Goal: Information Seeking & Learning: Check status

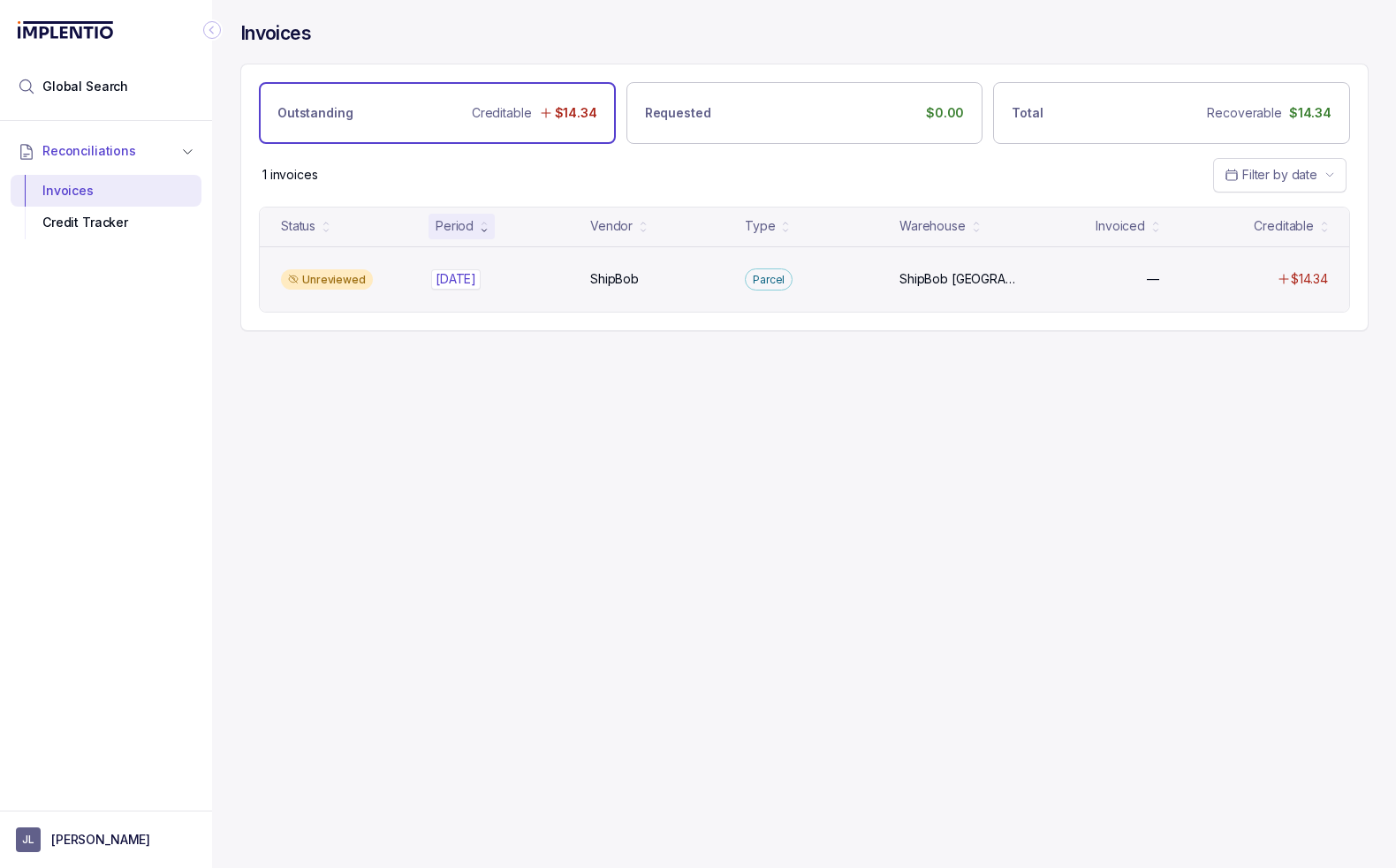
click at [523, 275] on div "[DATE] [DATE]" at bounding box center [502, 279] width 134 height 18
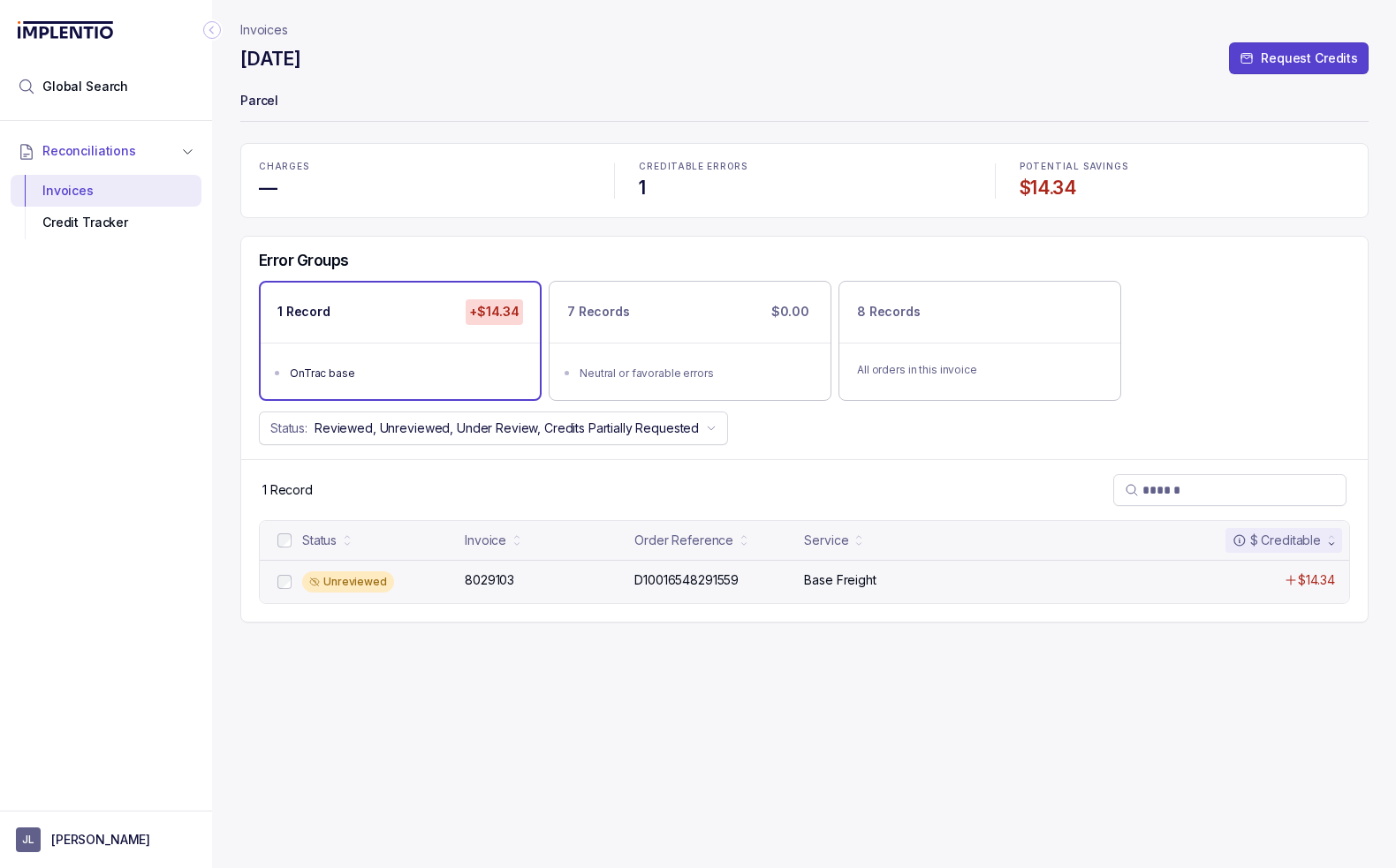
click at [406, 582] on div "Unreviewed" at bounding box center [378, 582] width 152 height 21
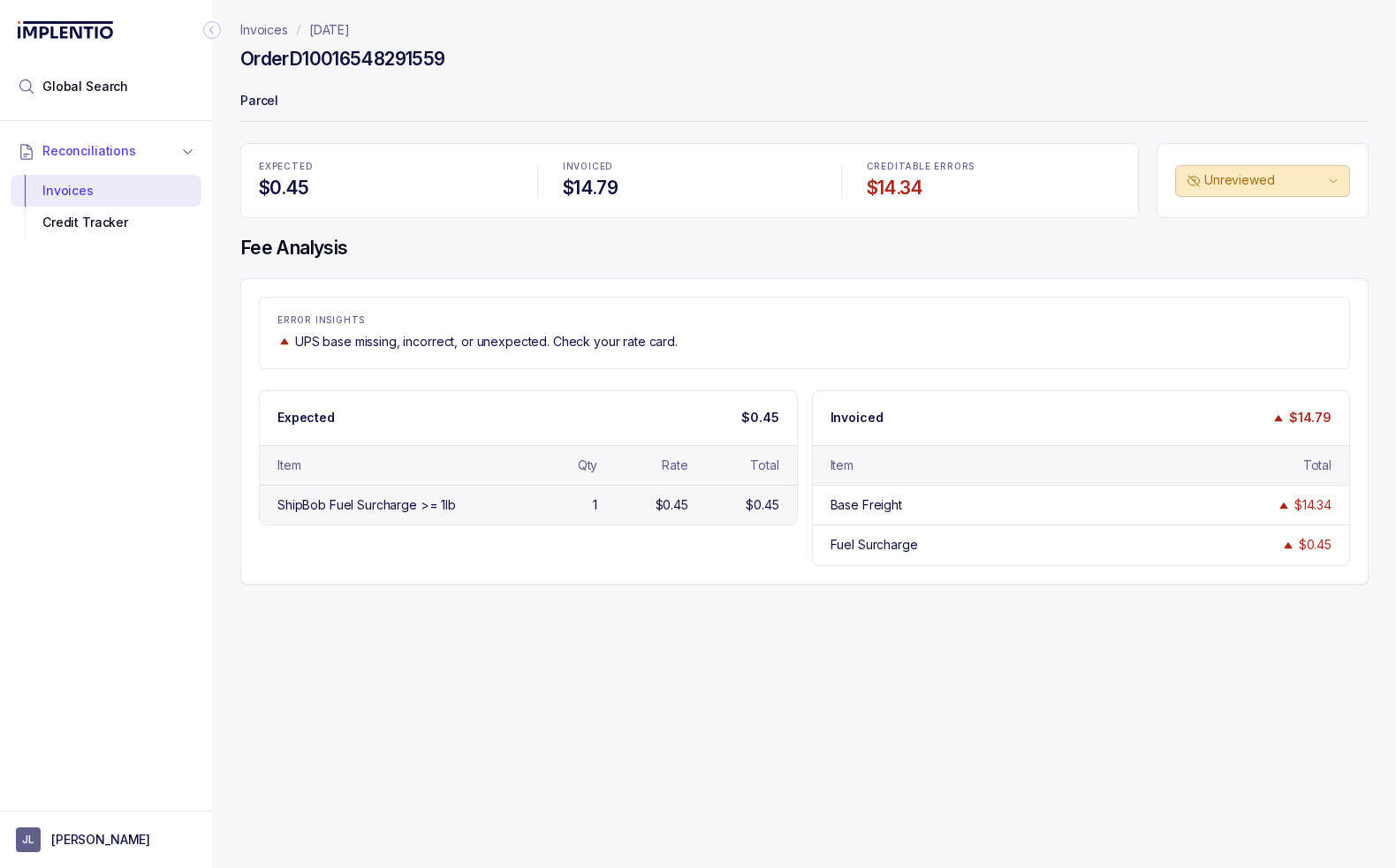
click at [423, 509] on div "ShipBob Fuel Surcharge >= 1lb" at bounding box center [366, 505] width 178 height 18
click at [336, 500] on div "ShipBob Fuel Surcharge >= 1lb" at bounding box center [366, 505] width 178 height 18
click at [404, 542] on div "Expected $0.45 Item Qty Rate Total ShipBob Fuel Surcharge >= 1lb 1 $0.45 $0.45 …" at bounding box center [803, 478] width 1091 height 176
drag, startPoint x: 447, startPoint y: 106, endPoint x: 354, endPoint y: 45, distance: 111.2
click at [447, 105] on p "Parcel" at bounding box center [804, 102] width 1128 height 35
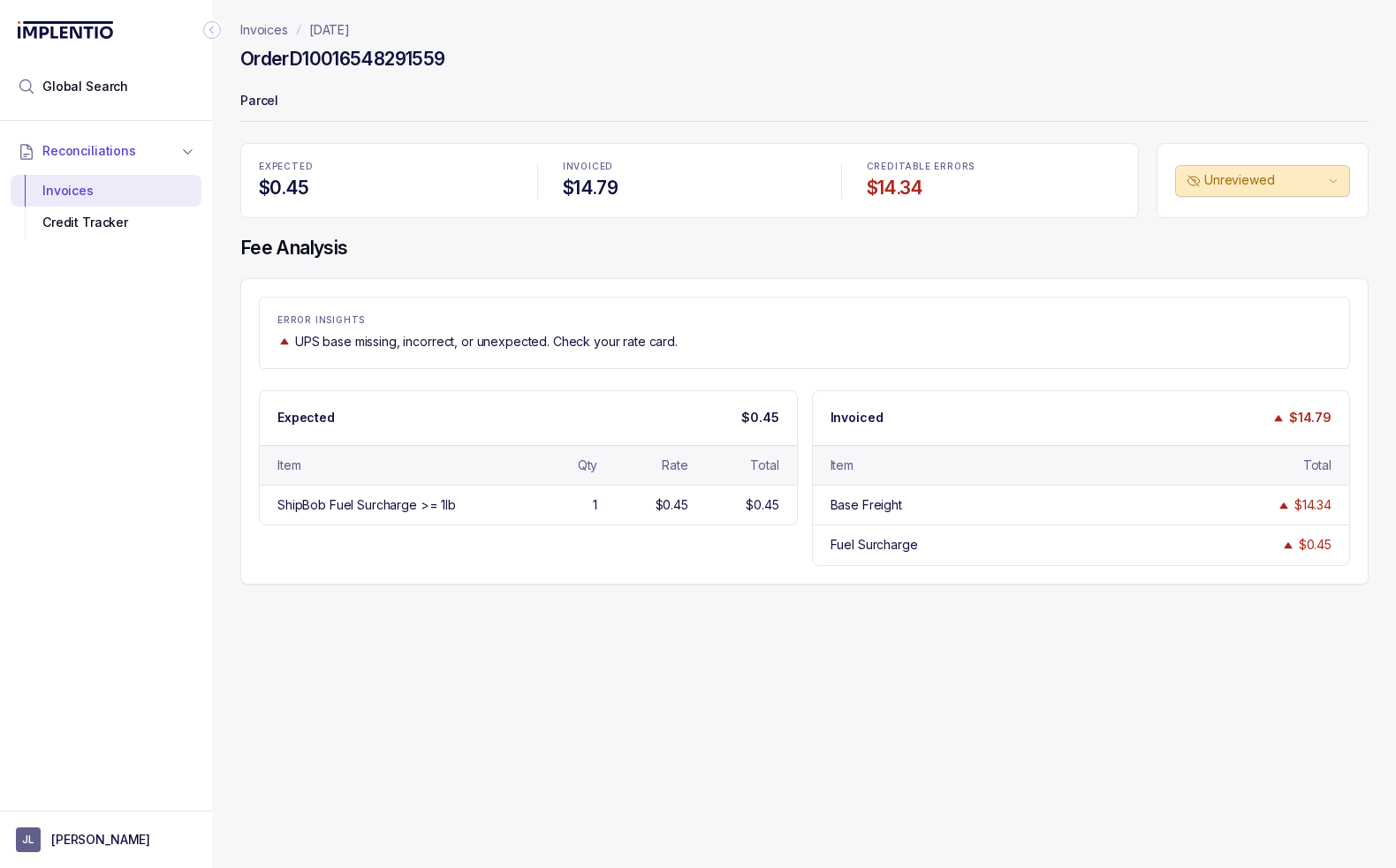
drag, startPoint x: 255, startPoint y: 24, endPoint x: 286, endPoint y: 29, distance: 31.4
click at [255, 24] on p "Invoices" at bounding box center [264, 30] width 48 height 18
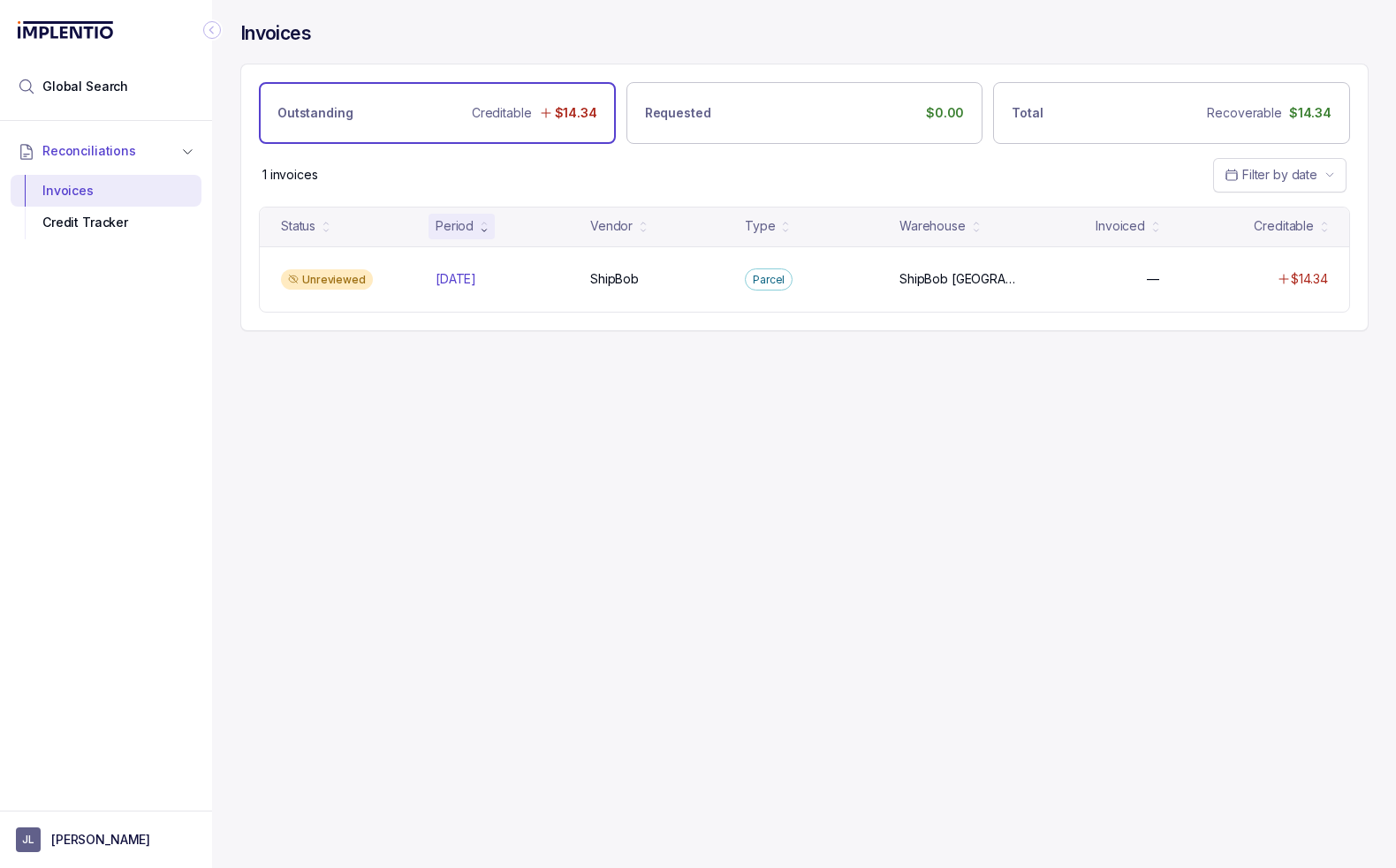
click at [629, 162] on div "1 invoices Filter by date" at bounding box center [804, 175] width 1126 height 62
drag, startPoint x: 303, startPoint y: 176, endPoint x: 1349, endPoint y: 200, distance: 1046.3
click at [307, 176] on p "1 invoices" at bounding box center [290, 175] width 55 height 18
drag, startPoint x: 1260, startPoint y: 175, endPoint x: 1261, endPoint y: 165, distance: 10.0
click at [1260, 174] on span "Filter by date" at bounding box center [1280, 175] width 75 height 15
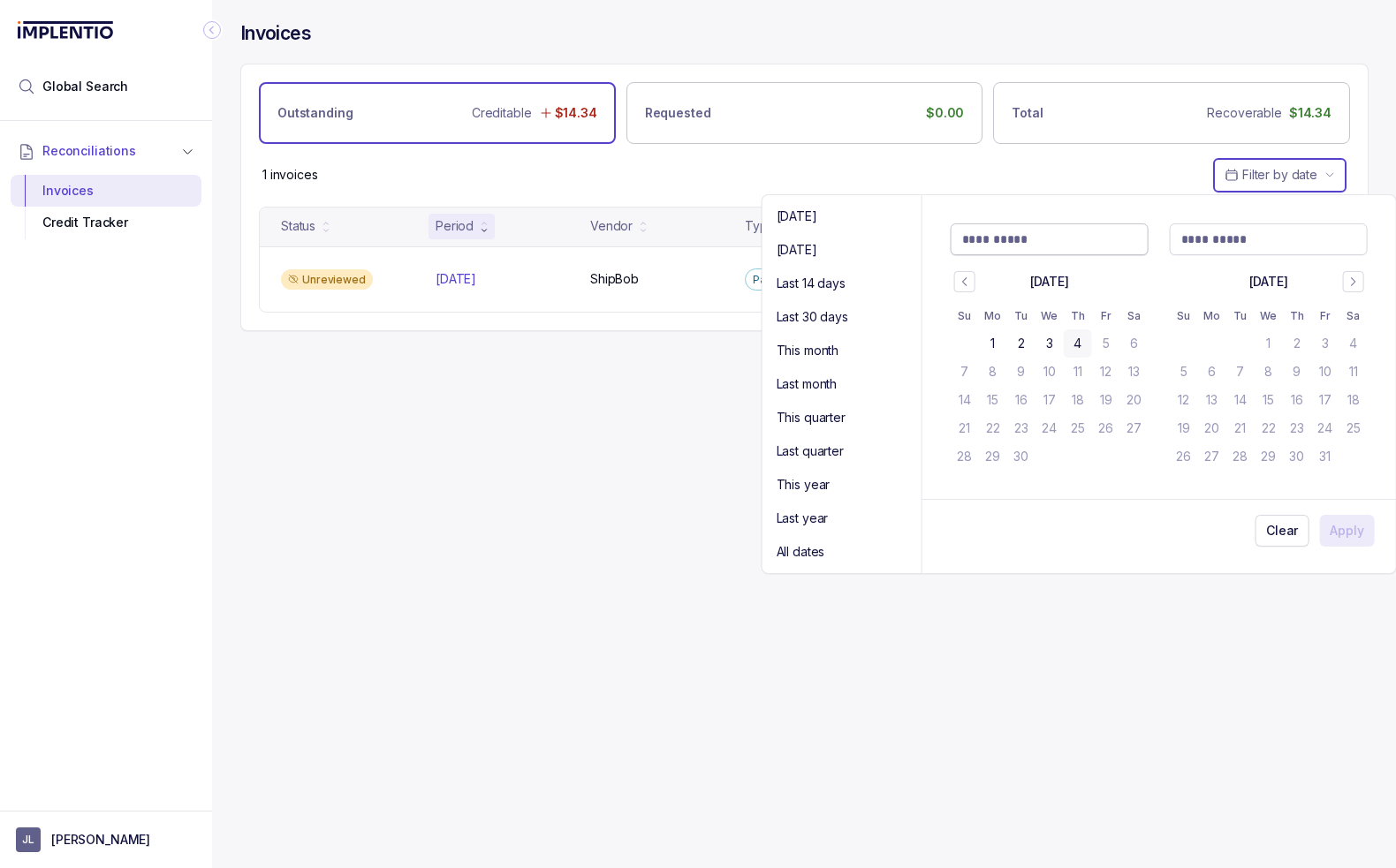
click at [983, 238] on Input "Double Calendar" at bounding box center [1049, 239] width 175 height 18
click at [970, 285] on button "Go to previous month" at bounding box center [965, 281] width 21 height 21
click at [977, 343] on button "1" at bounding box center [965, 343] width 29 height 29
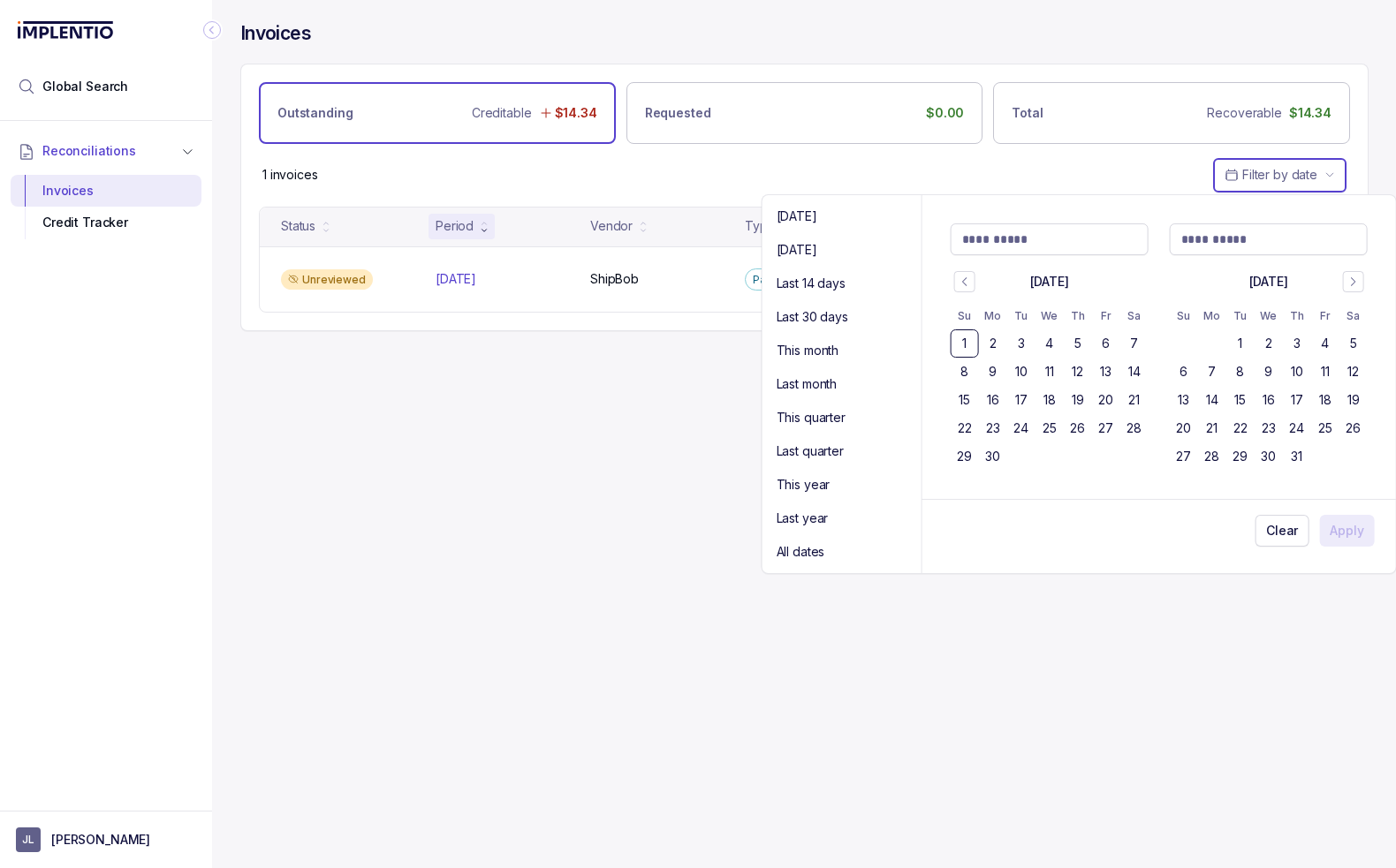
type Input "**********"
click at [1350, 284] on icon "Go to next month" at bounding box center [1353, 281] width 12 height 14
click at [1297, 342] on button "4" at bounding box center [1297, 343] width 29 height 29
type Input "**********"
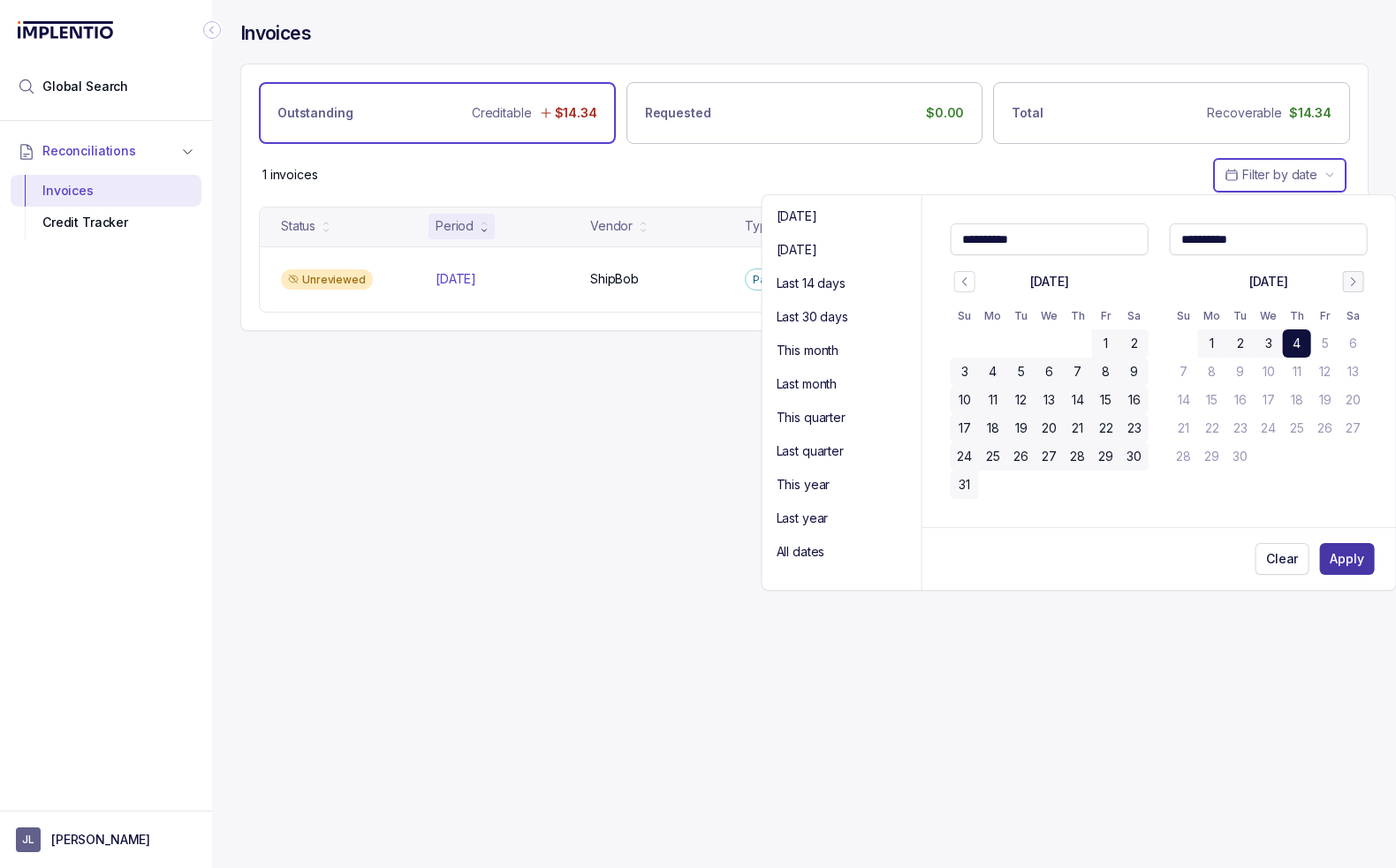
click at [1340, 553] on p "Apply" at bounding box center [1345, 559] width 33 height 18
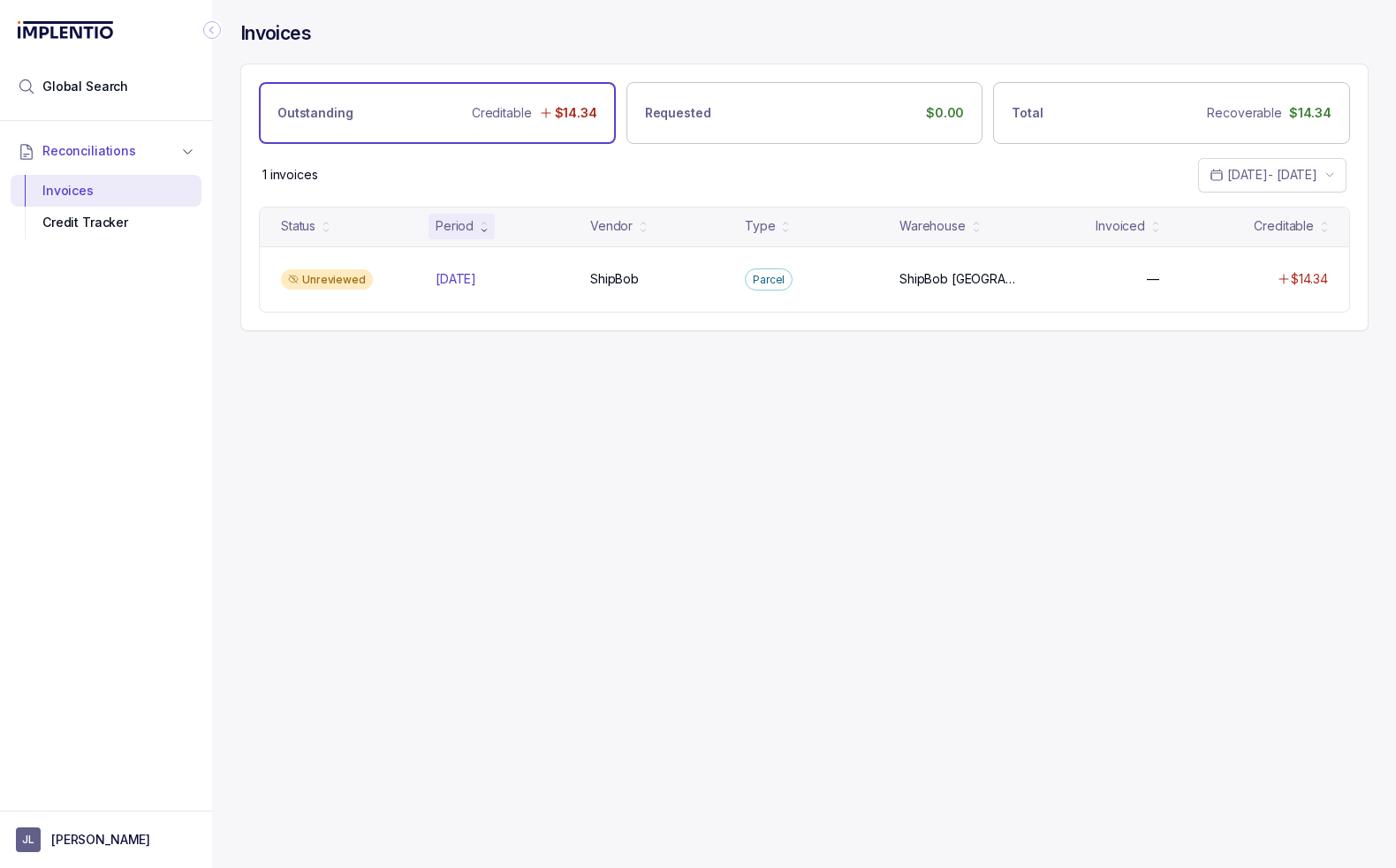
click at [704, 453] on div "Invoices Outstanding Creditable $14.34 Requested $0.00 Total Recoverable $14.34…" at bounding box center [797, 434] width 1171 height 868
click at [744, 441] on div "Invoices Outstanding Creditable $14.34 Requested $0.00 Total Recoverable $14.34…" at bounding box center [797, 434] width 1171 height 868
click at [709, 447] on div "Invoices Outstanding Creditable $14.34 Requested $0.00 Total Recoverable $14.34…" at bounding box center [797, 434] width 1171 height 868
drag, startPoint x: 427, startPoint y: 535, endPoint x: 414, endPoint y: 546, distance: 17.0
click at [427, 538] on div "Invoices Outstanding Creditable $14.34 Requested $0.00 Total Recoverable $14.34…" at bounding box center [797, 434] width 1171 height 868
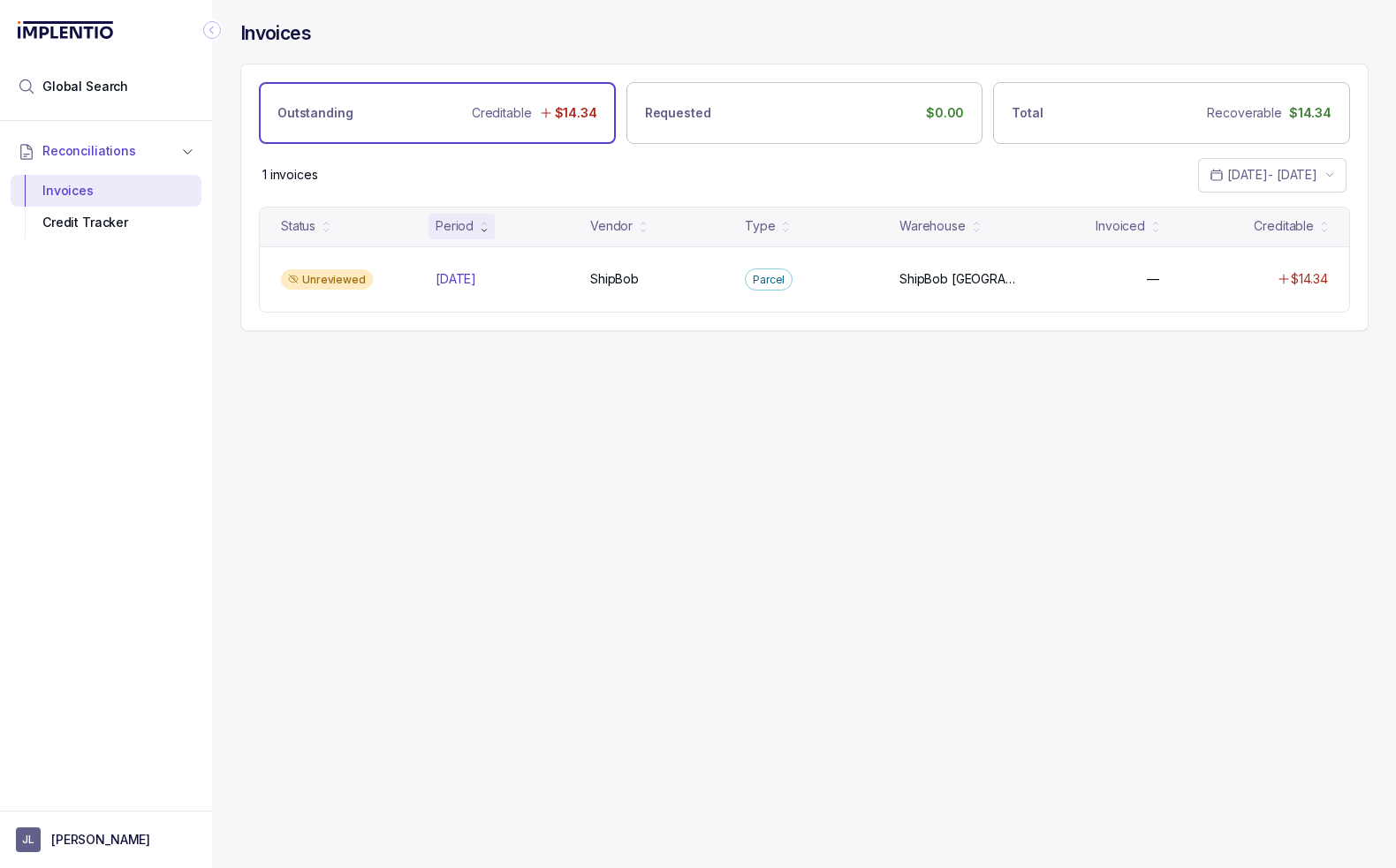
drag, startPoint x: 1067, startPoint y: 465, endPoint x: 1058, endPoint y: 465, distance: 9.0
click at [1067, 465] on div "Invoices Outstanding Creditable $14.34 Requested $0.00 Total Recoverable $14.34…" at bounding box center [797, 434] width 1171 height 868
click at [399, 385] on div "Invoices Outstanding Creditable $14.34 Requested $0.00 Total Recoverable $14.34…" at bounding box center [797, 434] width 1171 height 868
click at [551, 389] on div "Invoices Outstanding Creditable $14.34 Requested $0.00 Total Recoverable $14.34…" at bounding box center [797, 434] width 1171 height 868
drag, startPoint x: 725, startPoint y: 613, endPoint x: 624, endPoint y: 627, distance: 102.0
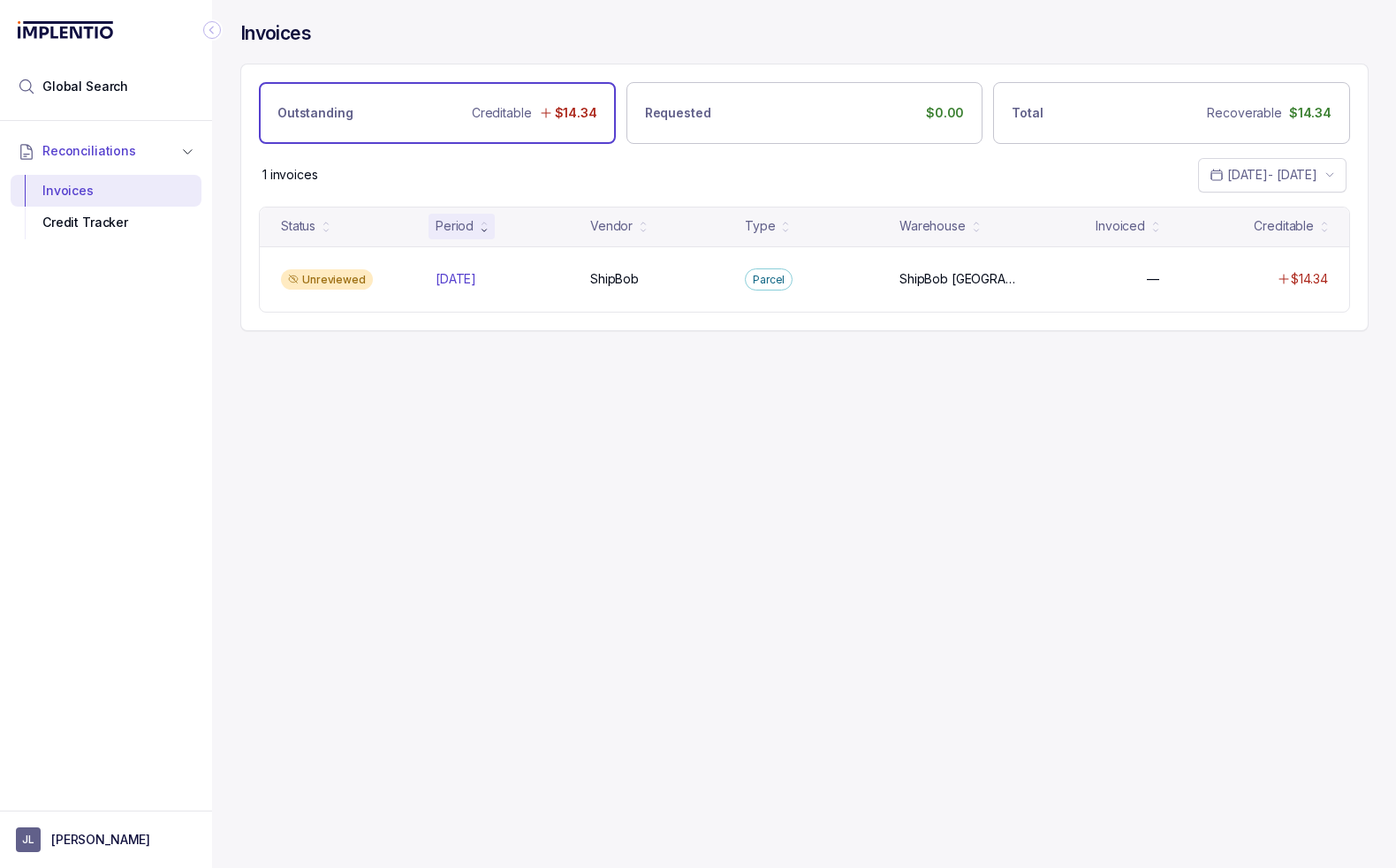
click at [725, 613] on div "Invoices Outstanding Creditable $14.34 Requested $0.00 Total Recoverable $14.34…" at bounding box center [797, 434] width 1171 height 868
click at [636, 450] on div "Invoices Outstanding Creditable $14.34 Requested $0.00 Total Recoverable $14.34…" at bounding box center [797, 434] width 1171 height 868
click at [651, 472] on div "Invoices Outstanding Creditable $14.34 Requested $0.00 Total Recoverable $14.34…" at bounding box center [797, 434] width 1171 height 868
click at [473, 168] on div "1 invoices [DATE] - [DATE]" at bounding box center [804, 175] width 1126 height 62
click at [402, 588] on div "Invoices Outstanding Creditable $14.34 Requested $0.00 Total Recoverable $14.34…" at bounding box center [797, 434] width 1171 height 868
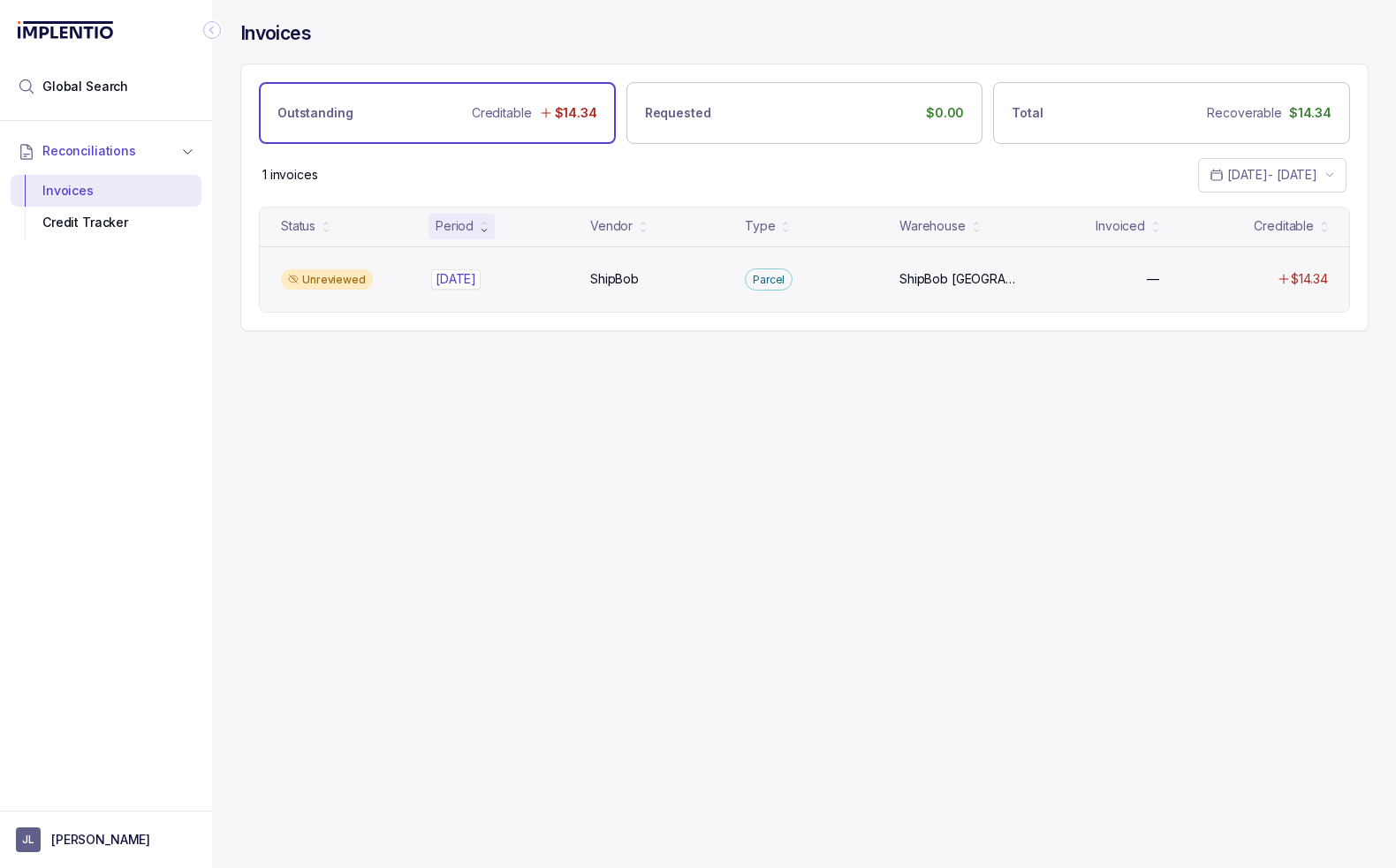
click at [452, 271] on div "[DATE] [DATE]" at bounding box center [455, 279] width 41 height 18
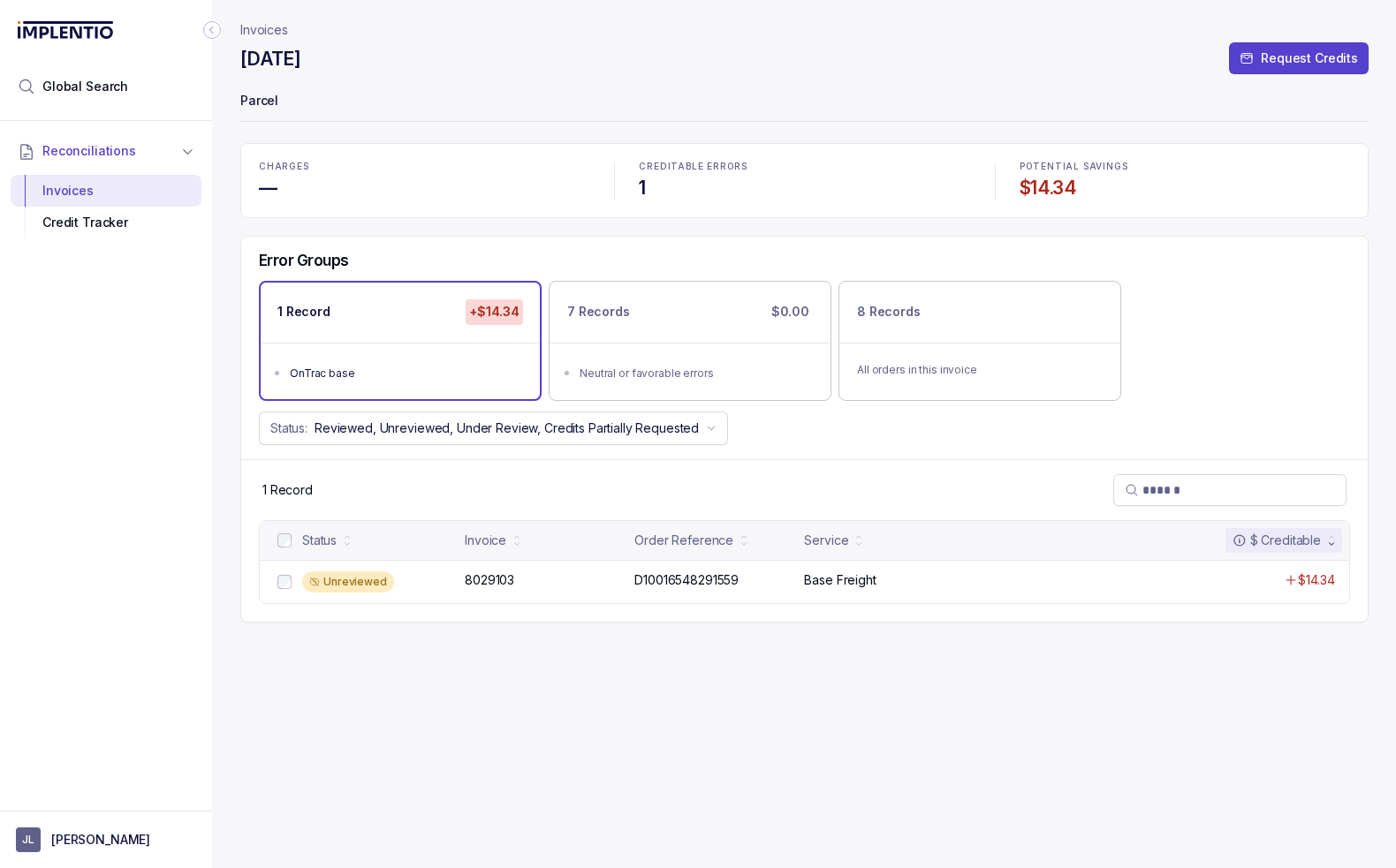
click at [827, 440] on div "Status: Reviewed, Unreviewed, Under Review, Credits Partially Requested" at bounding box center [804, 427] width 1126 height 33
click at [656, 719] on div "Invoices [DATE] Request Credits Parcel CHARGES — CREDITABLE ERRORS 1 POTENTIAL …" at bounding box center [804, 434] width 1128 height 868
click at [918, 437] on div "Status: Reviewed, Unreviewed, Under Review, Credits Partially Requested" at bounding box center [804, 427] width 1126 height 33
click at [907, 435] on div "Status: Reviewed, Unreviewed, Under Review, Credits Partially Requested" at bounding box center [804, 427] width 1126 height 33
click at [480, 709] on div "Invoices [DATE] Request Credits Parcel CHARGES — CREDITABLE ERRORS 1 POTENTIAL …" at bounding box center [804, 434] width 1128 height 868
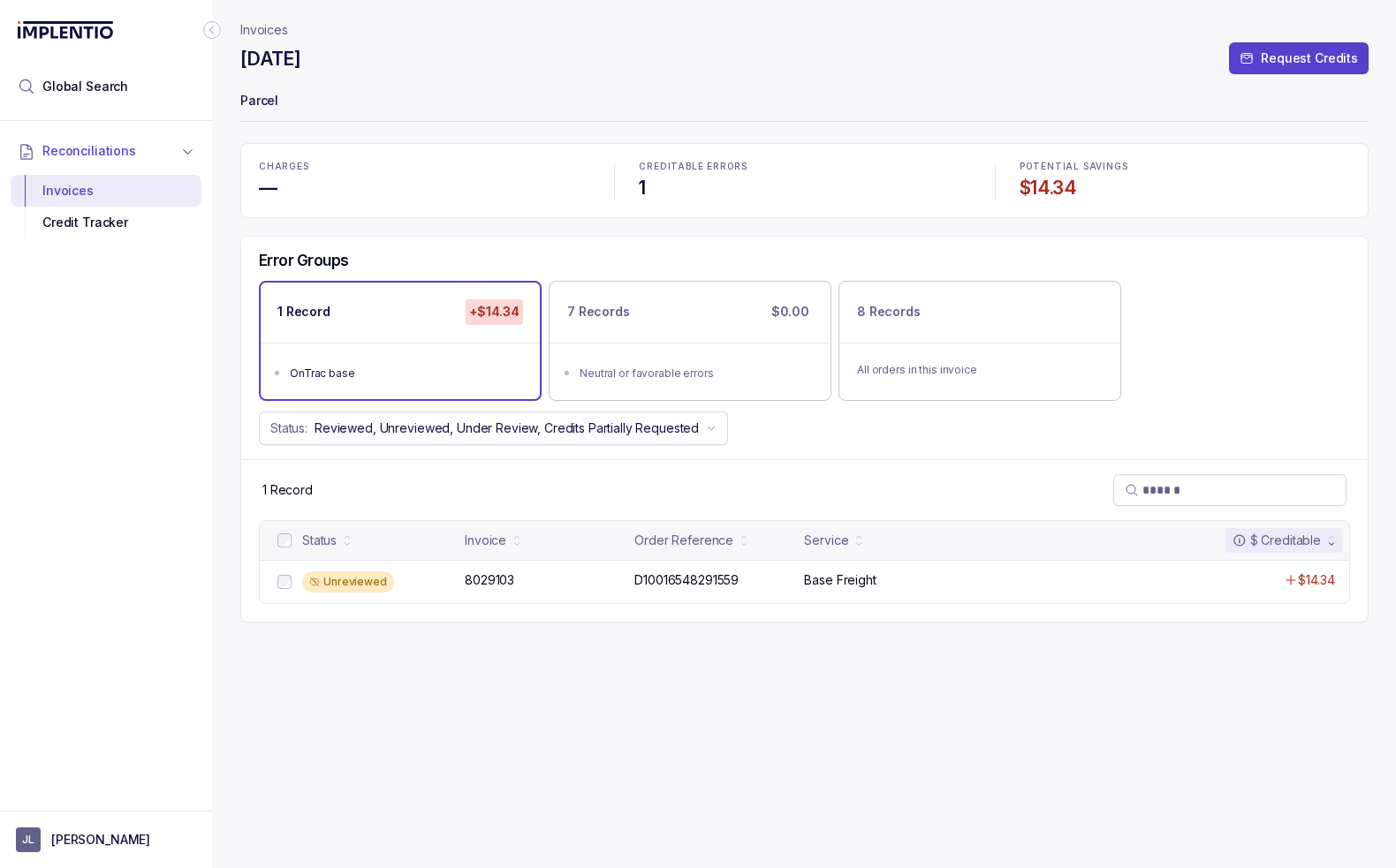
click at [1030, 444] on div "Error Groups 1 Record +$14.34 OnTrac base 7 Records $0.00 Neutral or favorable …" at bounding box center [804, 347] width 1126 height 222
drag, startPoint x: 615, startPoint y: 244, endPoint x: 598, endPoint y: 259, distance: 22.7
click at [615, 245] on div "Error Groups 1 Record +$14.34 OnTrac base 7 Records $0.00 Neutral or favorable …" at bounding box center [804, 347] width 1126 height 222
click at [1227, 310] on div "1 Record +$14.34 OnTrac base 7 Records $0.00 Neutral or favorable errors 8 Reco…" at bounding box center [804, 340] width 1126 height 119
click at [352, 215] on div "CHARGES — CREDITABLE ERRORS 1 POTENTIAL SAVINGS $14.34" at bounding box center [804, 180] width 1128 height 75
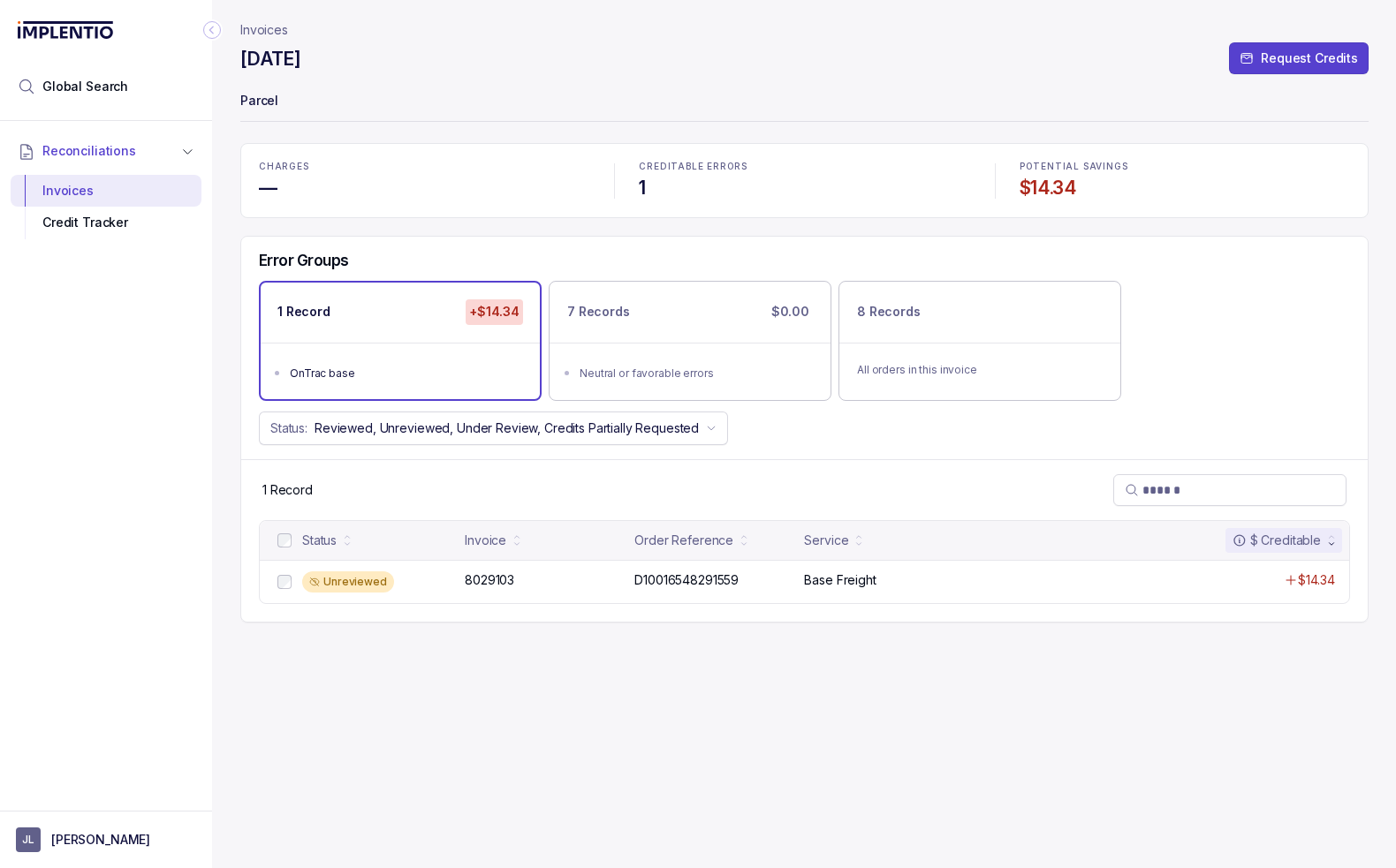
click at [228, 350] on div "Invoices [DATE] Request Credits Parcel CHARGES — CREDITABLE ERRORS 1 POTENTIAL …" at bounding box center [797, 434] width 1171 height 868
click at [427, 738] on div "Invoices [DATE] Request Credits Parcel CHARGES — CREDITABLE ERRORS 1 POTENTIAL …" at bounding box center [804, 434] width 1128 height 868
click at [780, 737] on div "Invoices [DATE] Request Credits Parcel CHARGES — CREDITABLE ERRORS 1 POTENTIAL …" at bounding box center [804, 434] width 1128 height 868
click at [652, 698] on div "Invoices [DATE] Request Credits Parcel CHARGES — CREDITABLE ERRORS 1 POTENTIAL …" at bounding box center [804, 434] width 1128 height 868
click at [862, 444] on div "Error Groups 1 Record +$14.34 OnTrac base 7 Records $0.00 Neutral or favorable …" at bounding box center [804, 347] width 1126 height 222
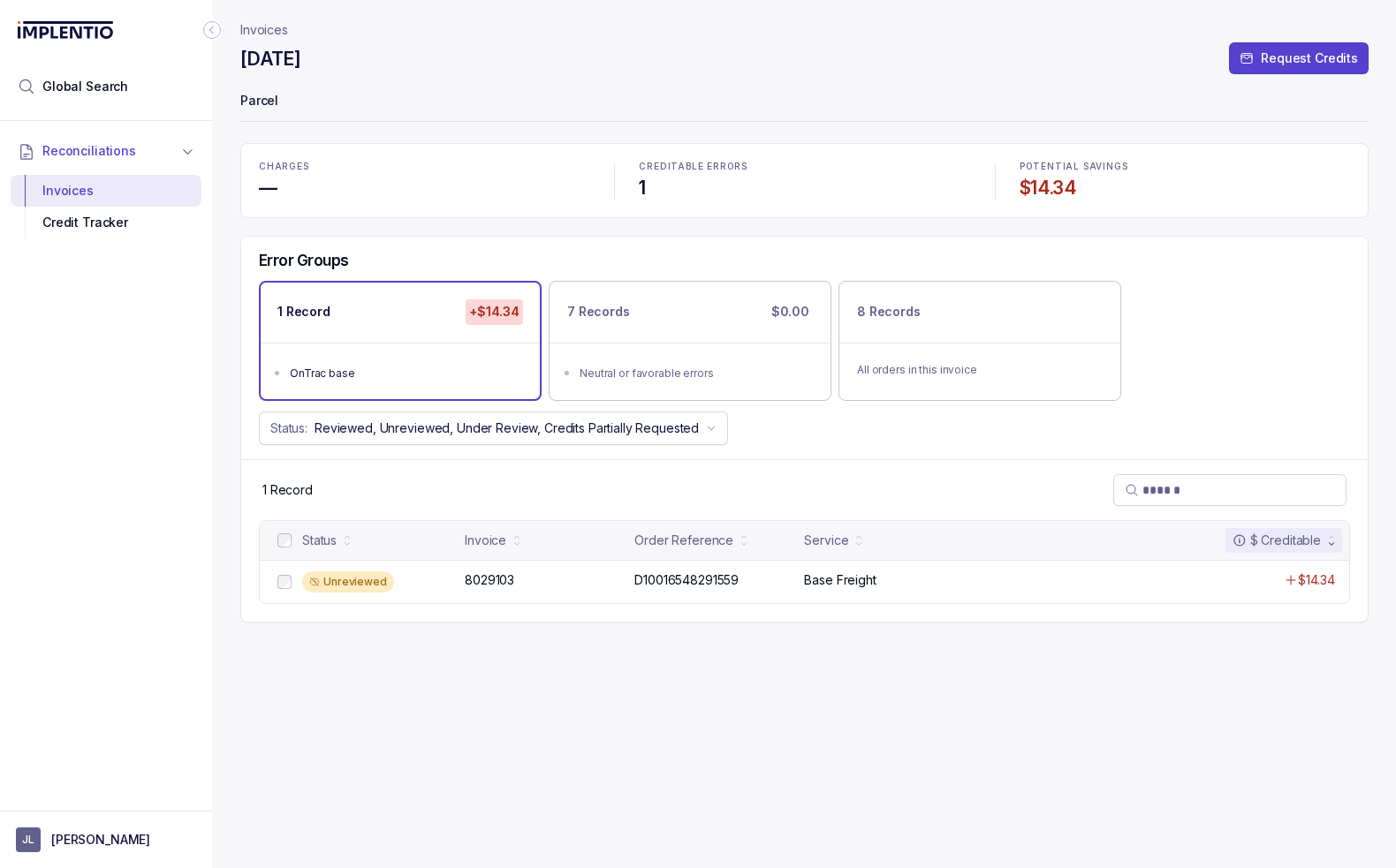
click at [518, 232] on div "CHARGES — CREDITABLE ERRORS 1 POTENTIAL SAVINGS $14.34 Error Groups 1 Record +$…" at bounding box center [804, 382] width 1128 height 480
click at [380, 221] on div "CHARGES — CREDITABLE ERRORS 1 POTENTIAL SAVINGS $14.34 Error Groups 1 Record +$…" at bounding box center [804, 382] width 1128 height 480
click at [491, 196] on h4 "—" at bounding box center [424, 188] width 330 height 25
click at [654, 35] on nav "Invoices" at bounding box center [804, 30] width 1128 height 18
click at [491, 185] on h4 "—" at bounding box center [424, 188] width 330 height 25
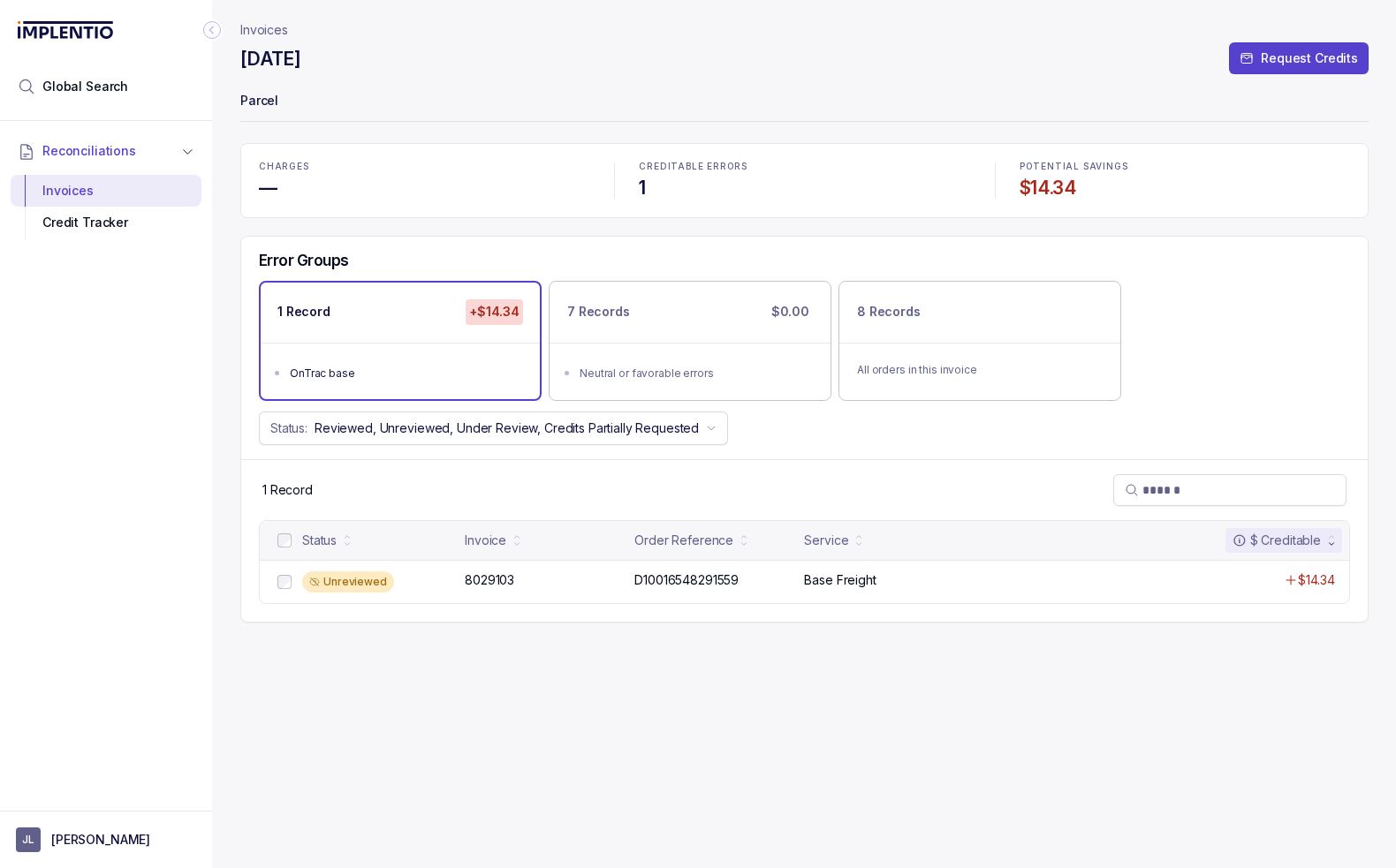
drag, startPoint x: 77, startPoint y: 408, endPoint x: 90, endPoint y: 405, distance: 13.3
click at [77, 408] on div "Reconciliations Invoices Credit Tracker" at bounding box center [106, 461] width 212 height 679
click at [493, 244] on div "Error Groups 1 Record +$14.34 OnTrac base 7 Records $0.00 Neutral or favorable …" at bounding box center [804, 347] width 1126 height 222
click at [58, 190] on div "Invoices" at bounding box center [106, 190] width 162 height 31
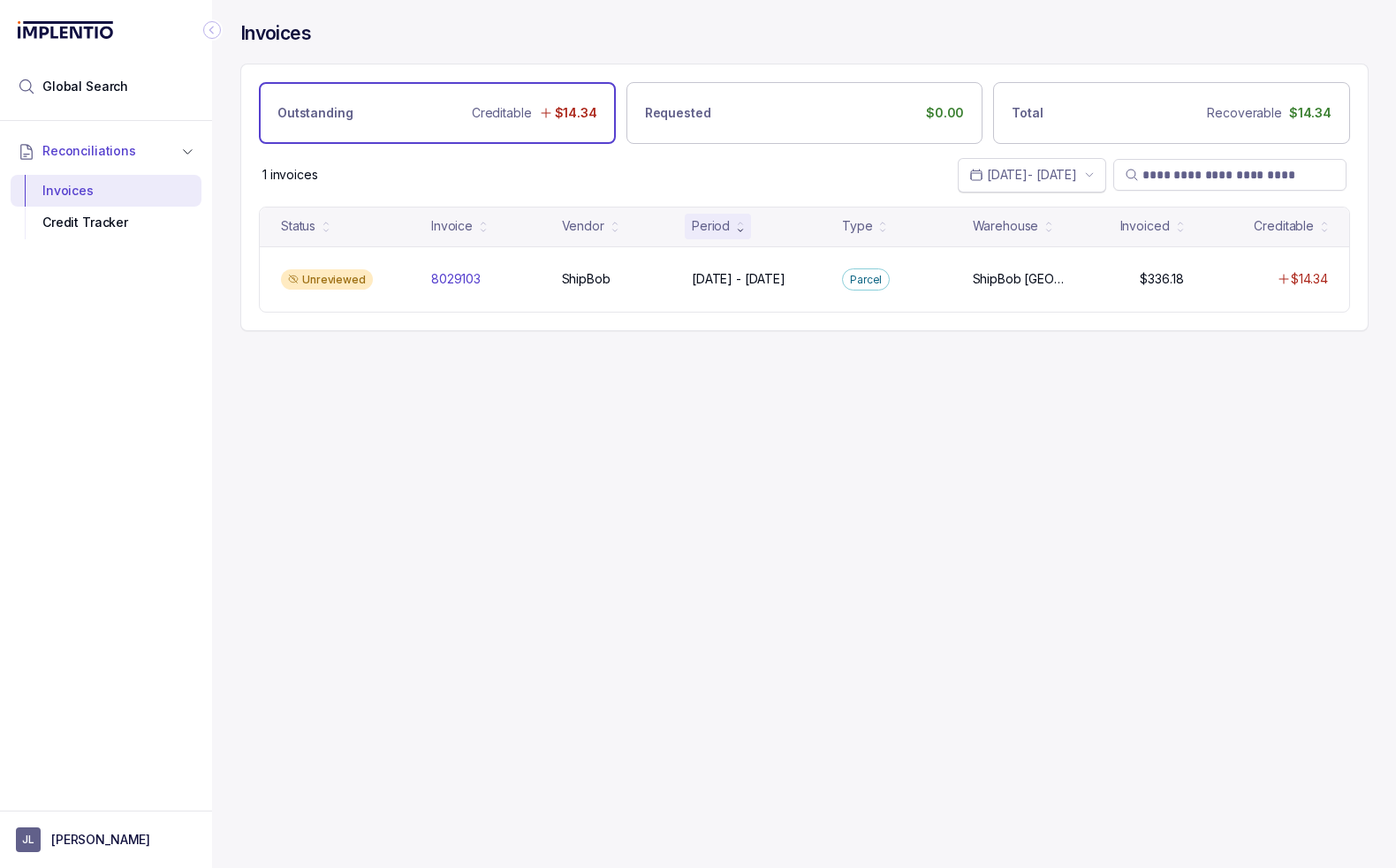
click at [987, 173] on p "[DATE] - [DATE]" at bounding box center [1031, 175] width 90 height 18
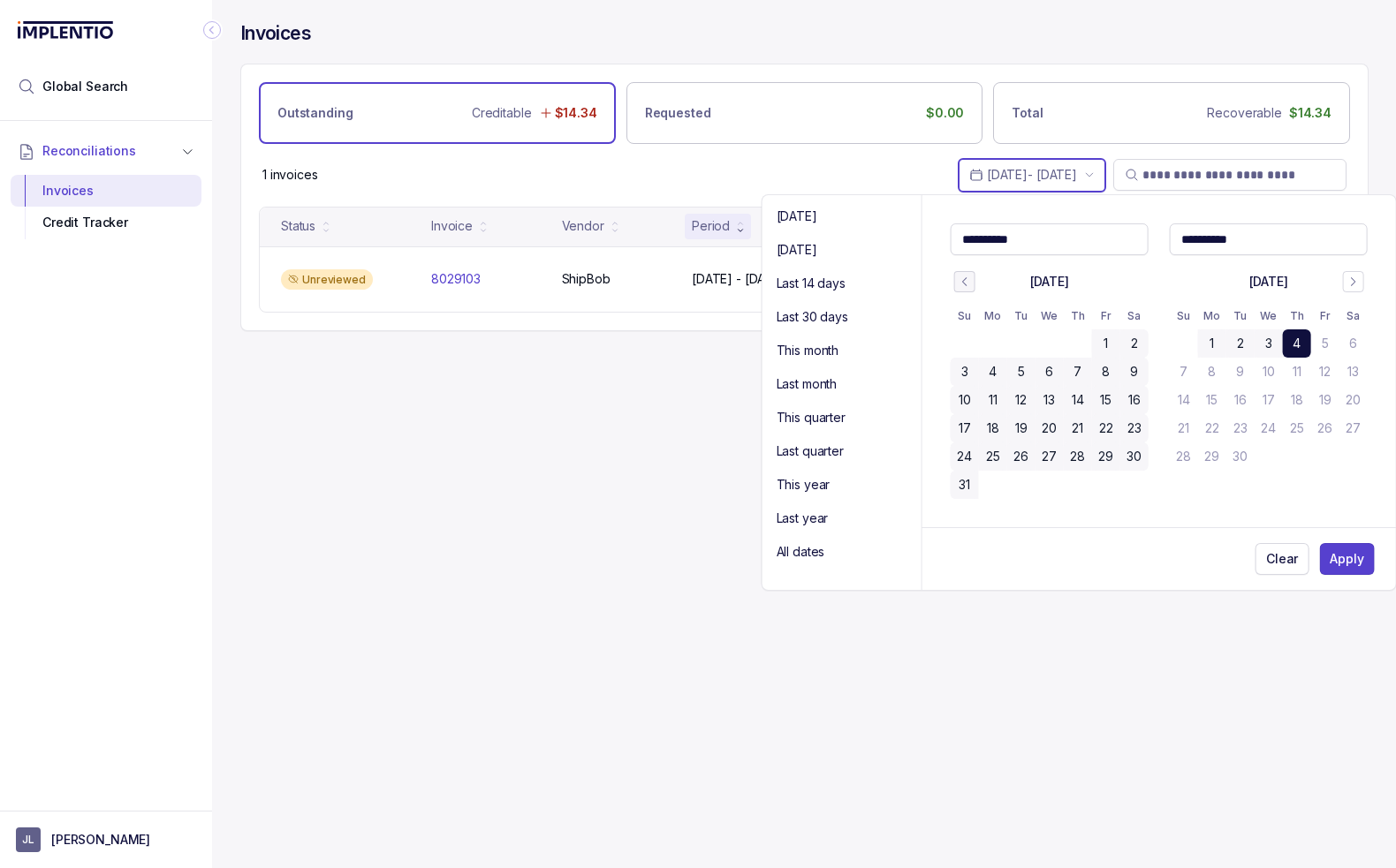
click at [955, 285] on button "Go to previous month" at bounding box center [965, 281] width 21 height 21
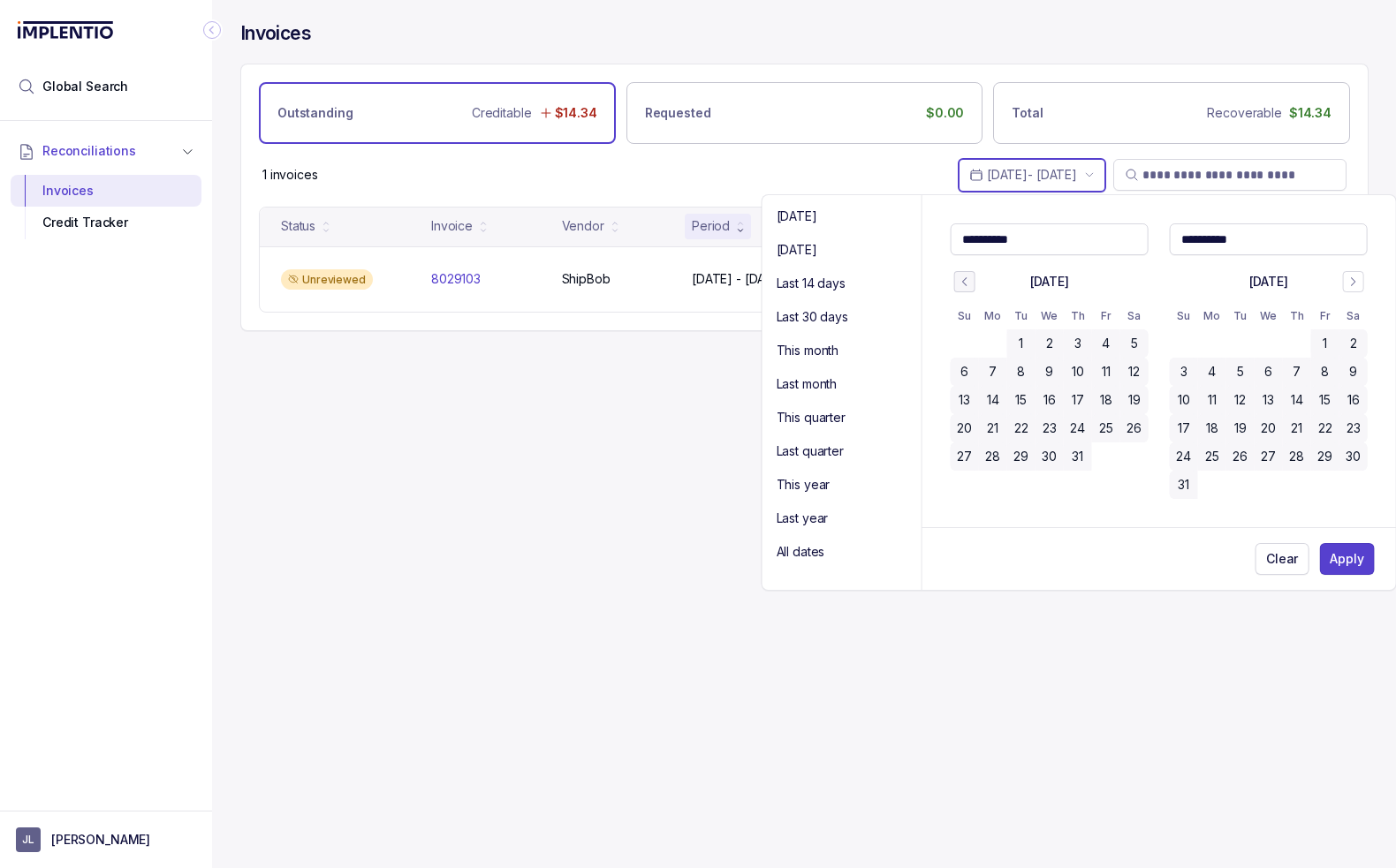
click at [955, 285] on button "Go to previous month" at bounding box center [965, 281] width 21 height 21
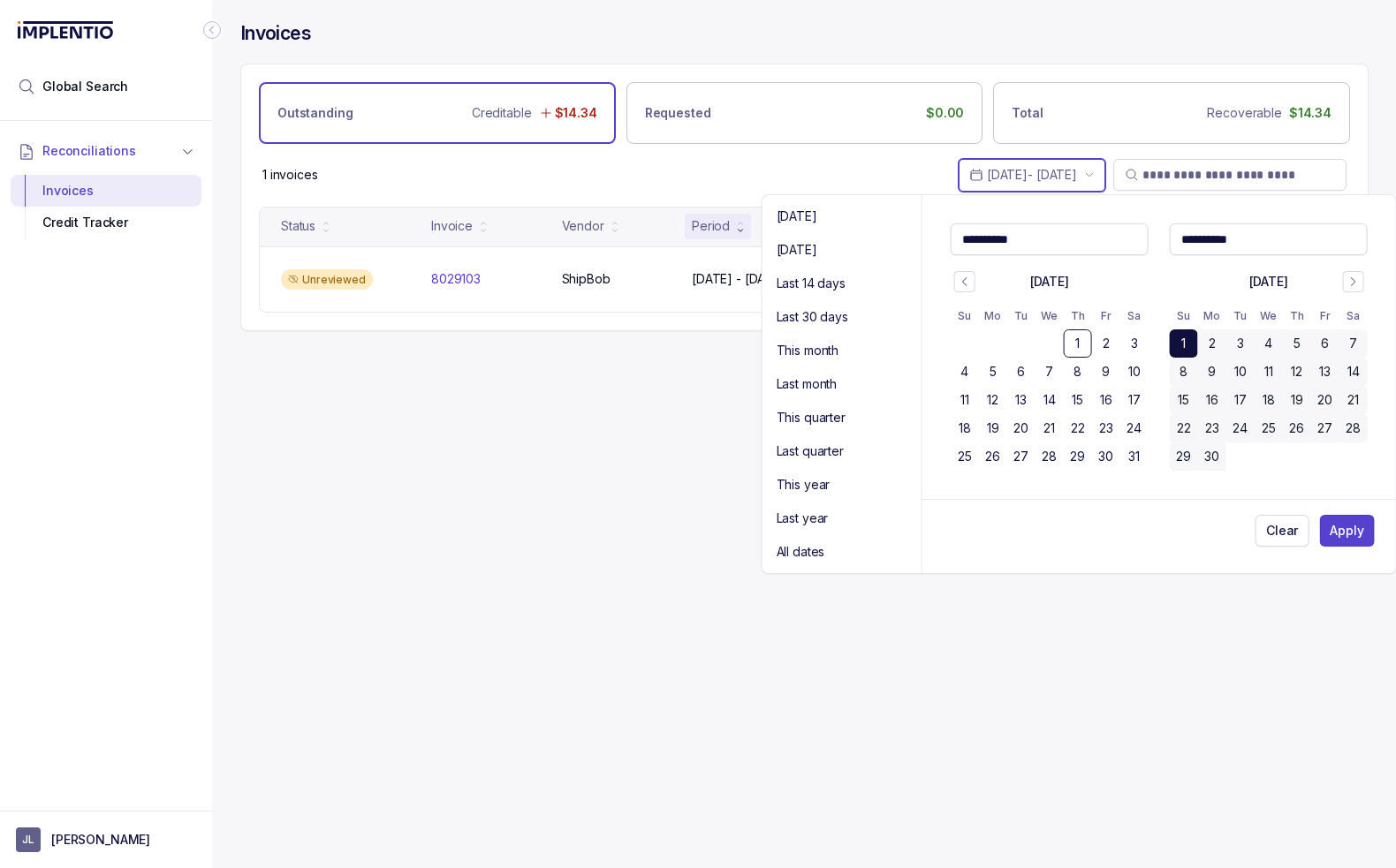
click at [1078, 341] on button "1" at bounding box center [1078, 343] width 29 height 29
type Input "**********"
click at [1358, 278] on icon "Go to next month" at bounding box center [1353, 281] width 12 height 14
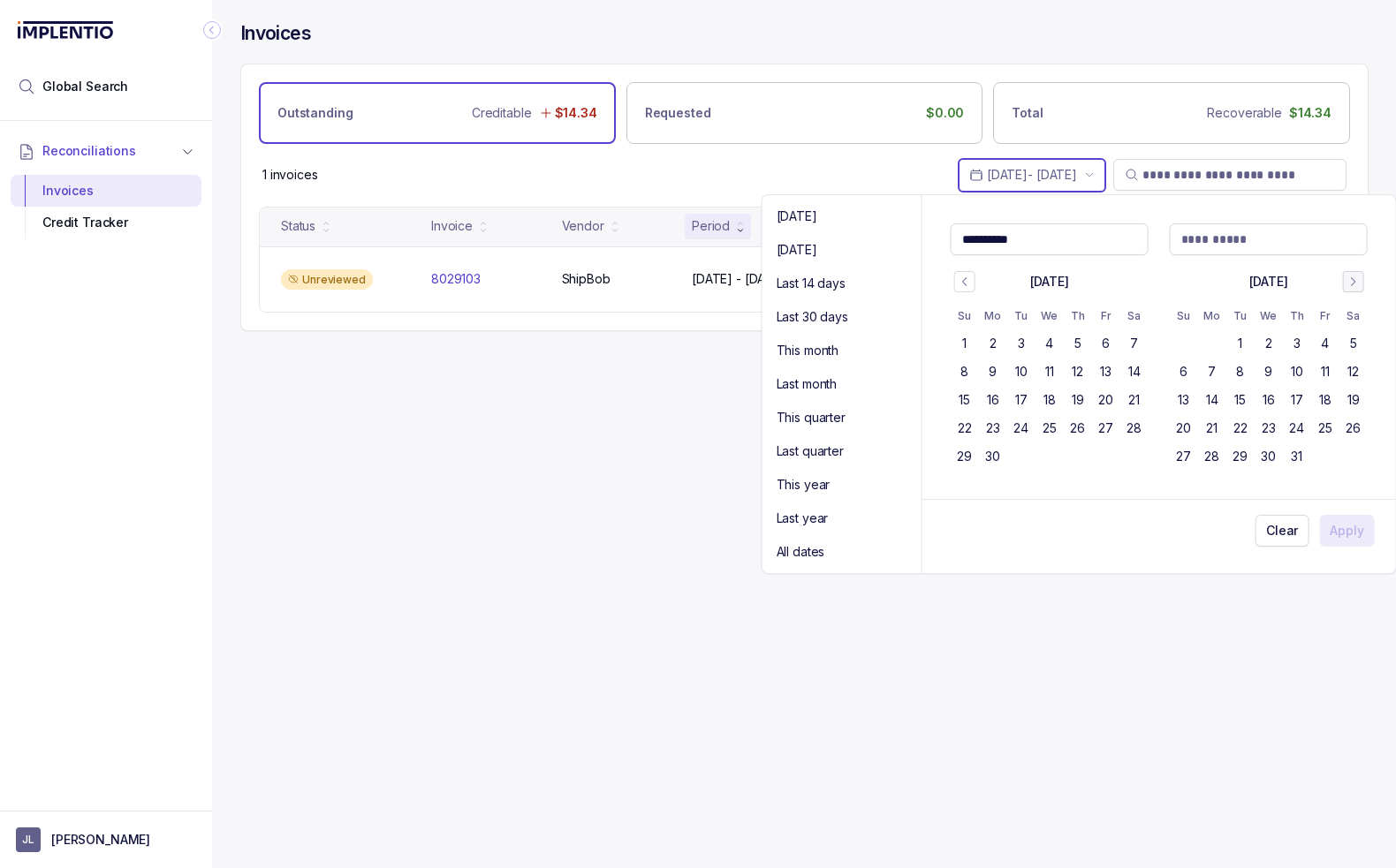
click at [1358, 278] on icon "Go to next month" at bounding box center [1353, 281] width 12 height 14
click at [1077, 345] on button "4" at bounding box center [1078, 343] width 29 height 29
type Input "**********"
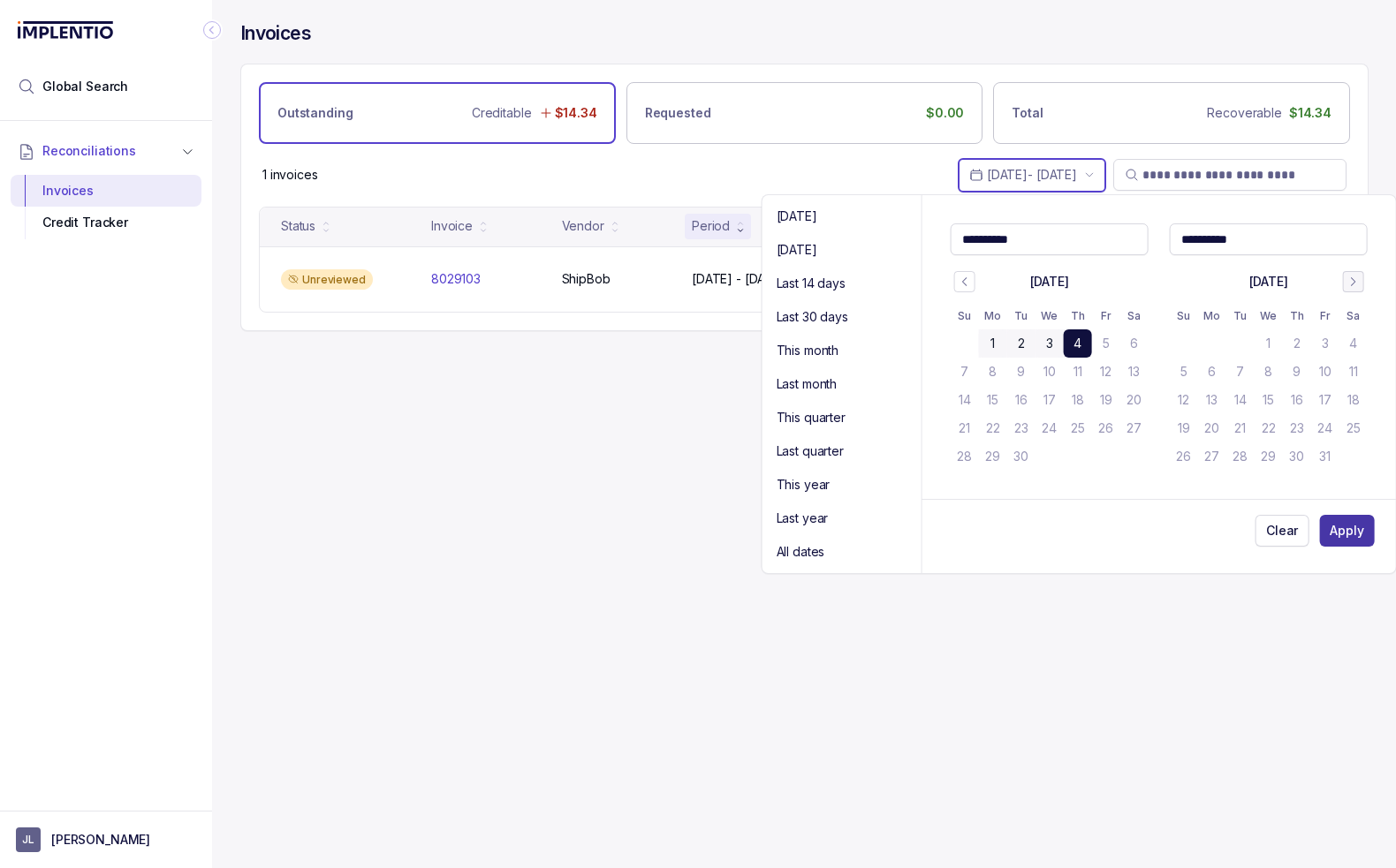
click at [1354, 536] on p "Apply" at bounding box center [1345, 530] width 33 height 18
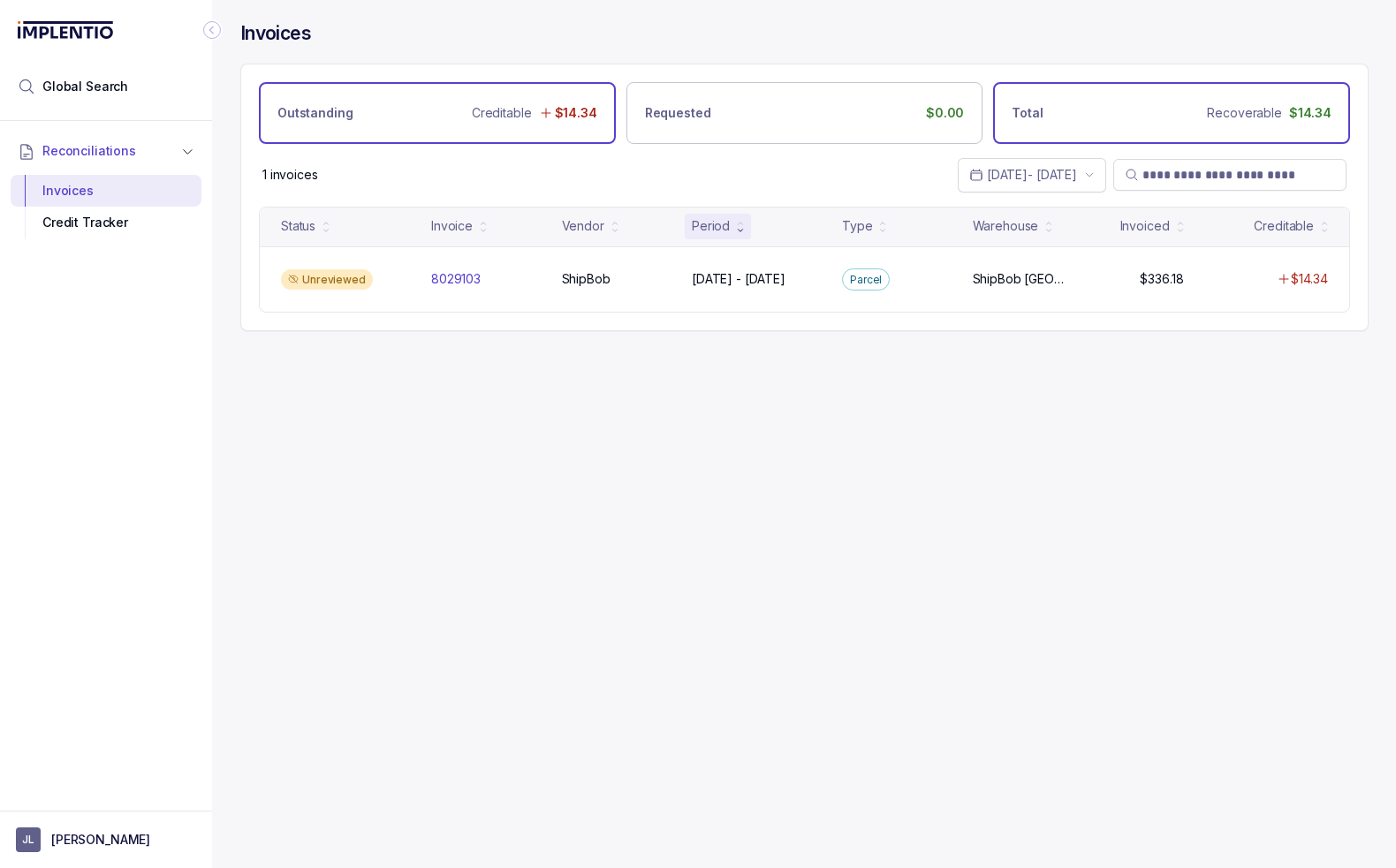
click at [1127, 114] on div "Total Recoverable $14.34" at bounding box center [1172, 113] width 357 height 62
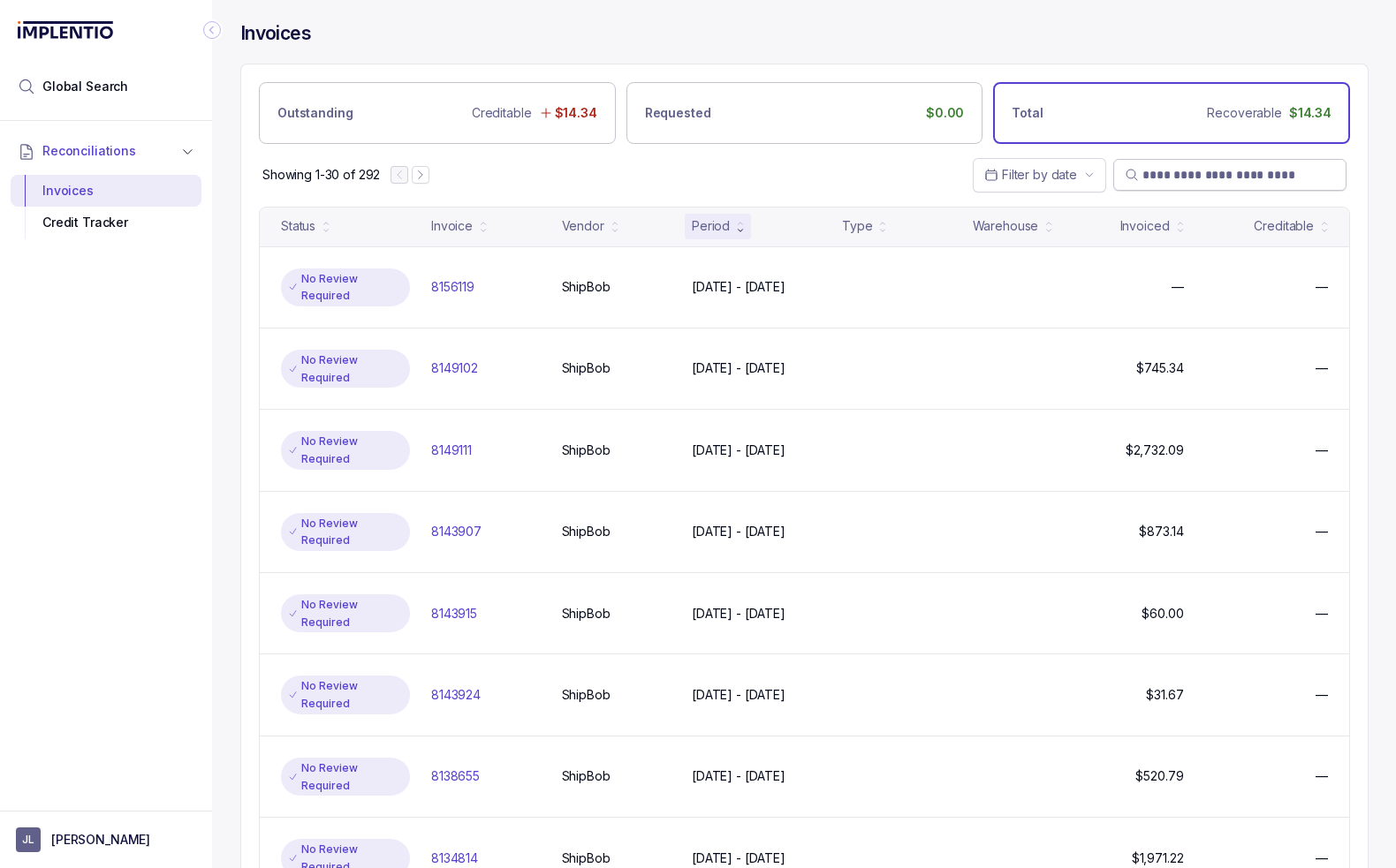
click at [1162, 173] on input "search" at bounding box center [1239, 175] width 193 height 18
paste input "*******"
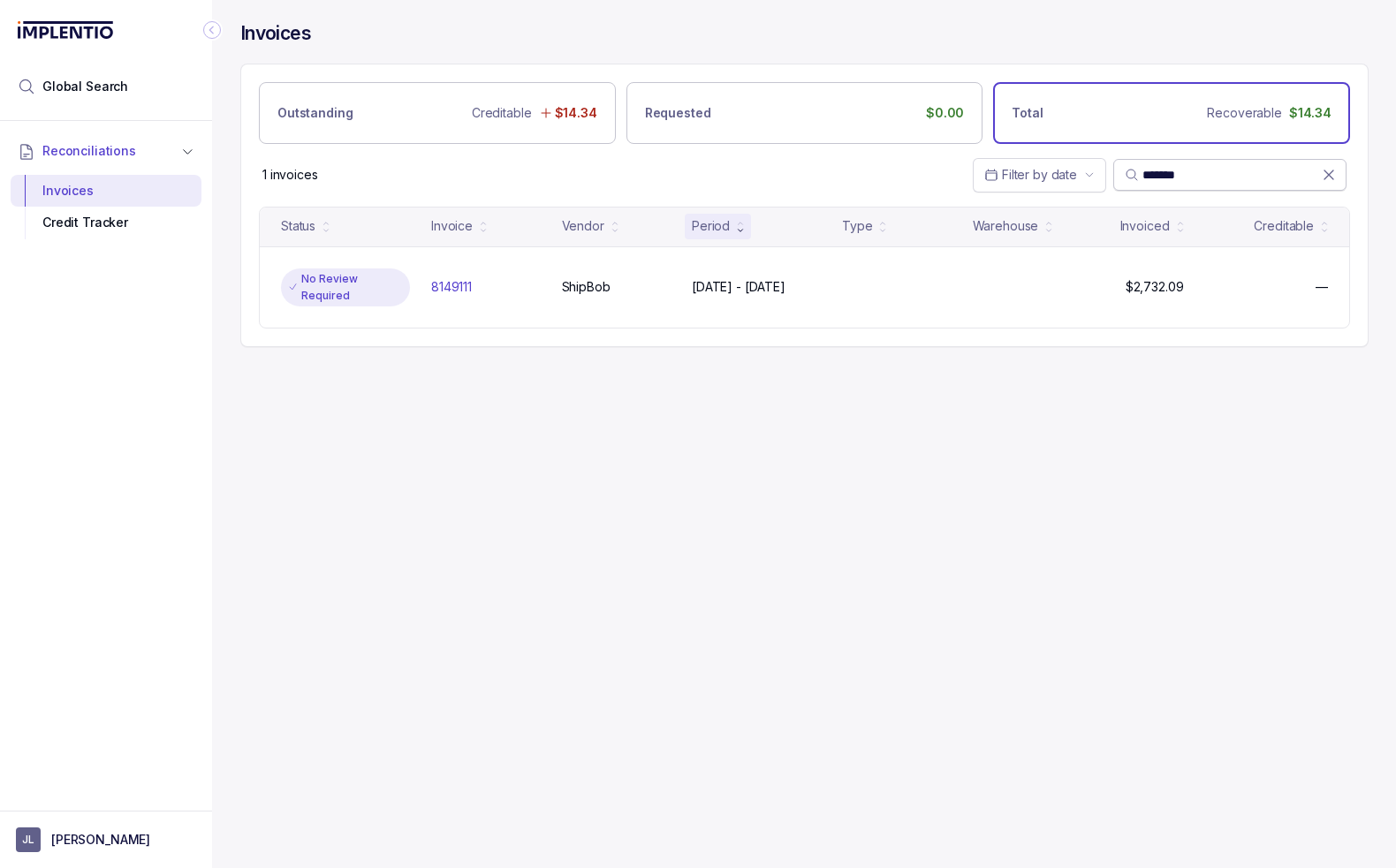
type input "*******"
click at [1328, 169] on icon at bounding box center [1328, 175] width 18 height 18
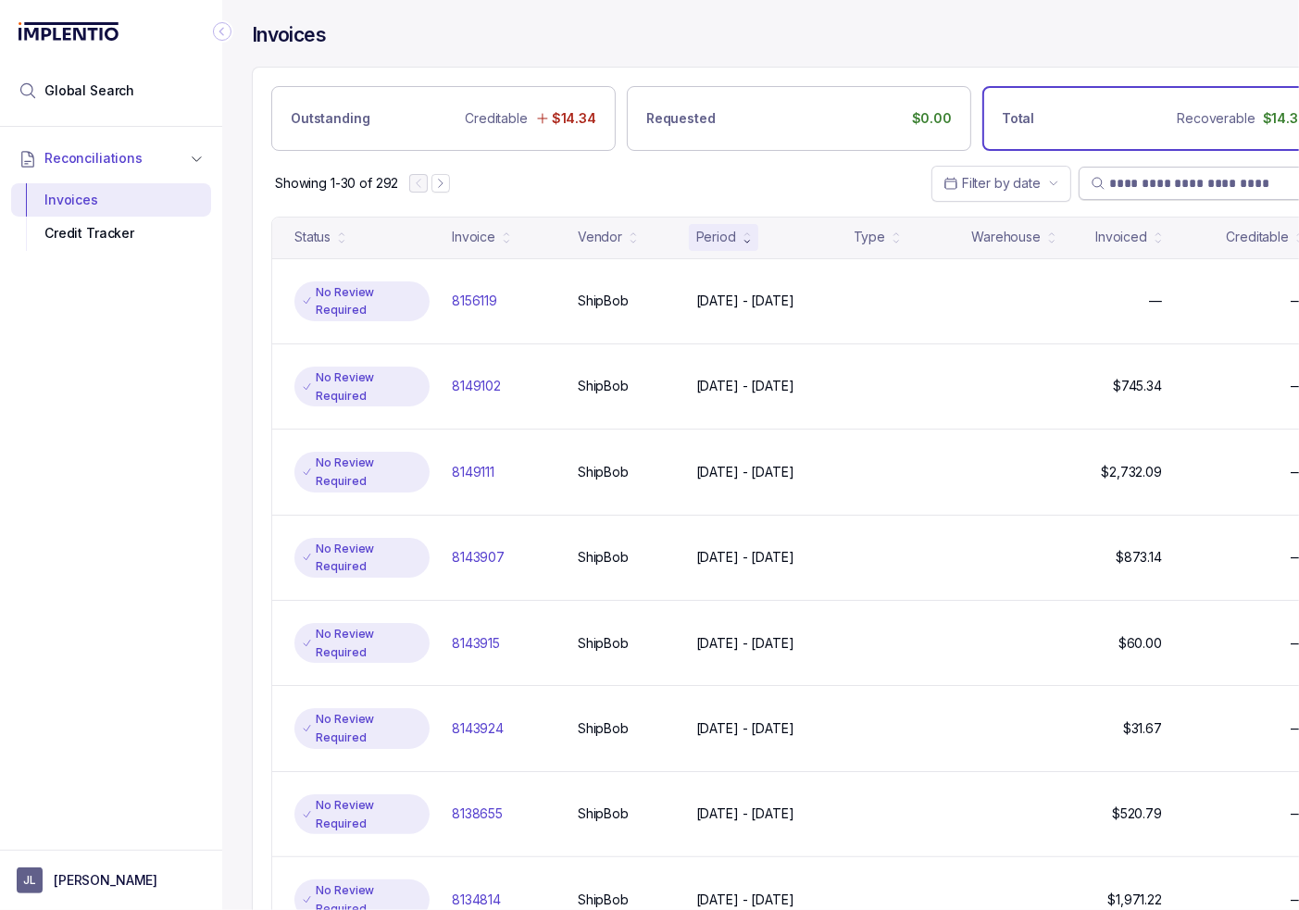
click at [100, 468] on div "Reconciliations Invoices Credit Tracker" at bounding box center [111, 483] width 222 height 712
